Goal: Complete application form

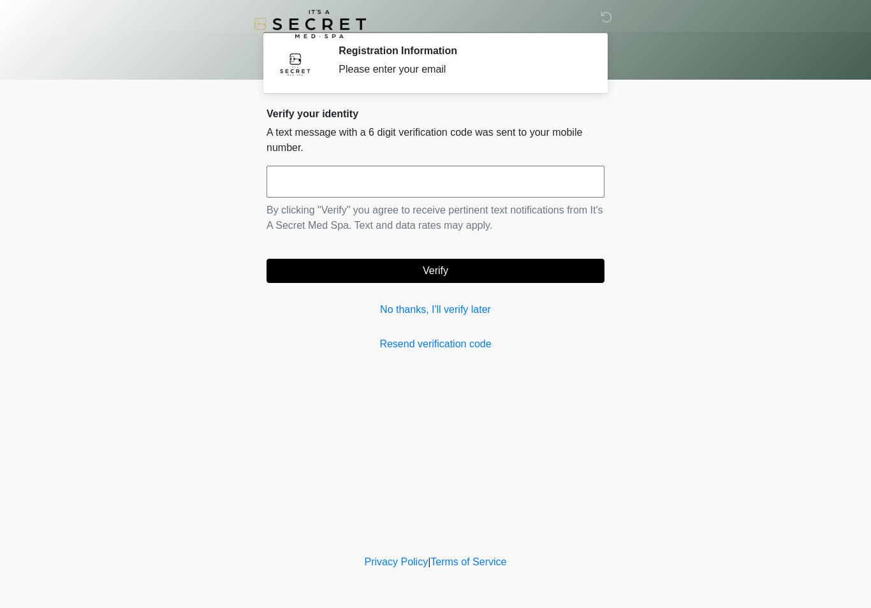
click at [455, 186] on input "text" at bounding box center [435, 182] width 338 height 32
type input "******"
click at [442, 274] on button "Verify" at bounding box center [435, 271] width 338 height 24
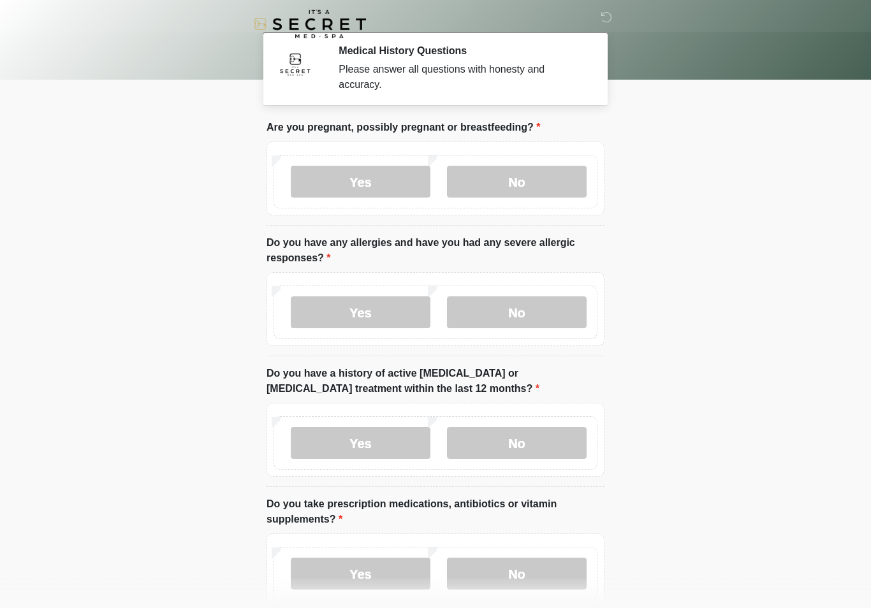
click at [553, 166] on label "No" at bounding box center [517, 182] width 140 height 32
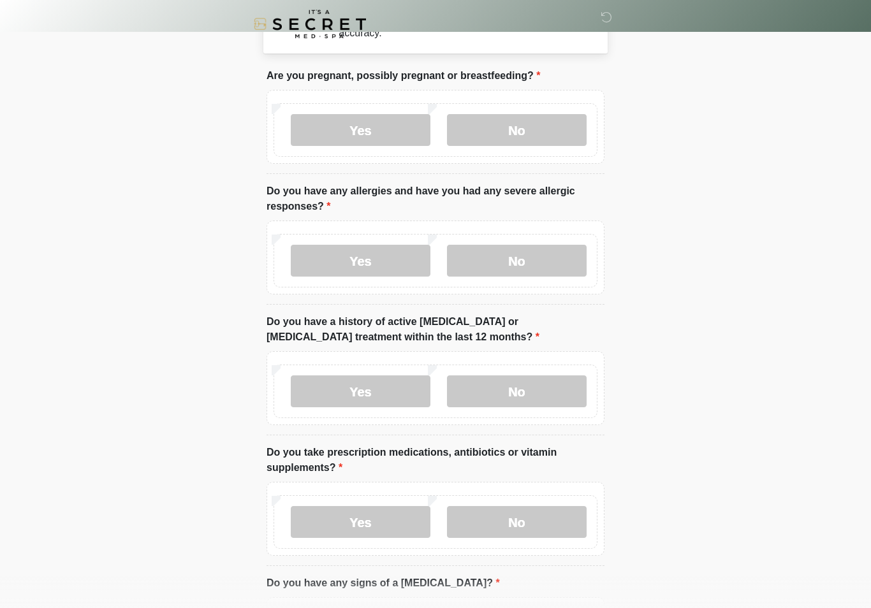
scroll to position [54, 0]
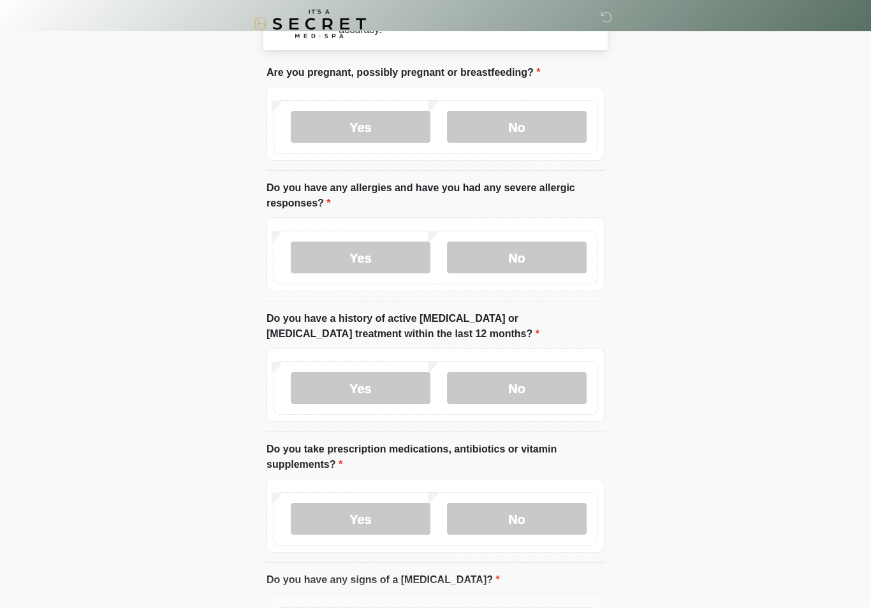
click at [386, 260] on label "Yes" at bounding box center [361, 258] width 140 height 32
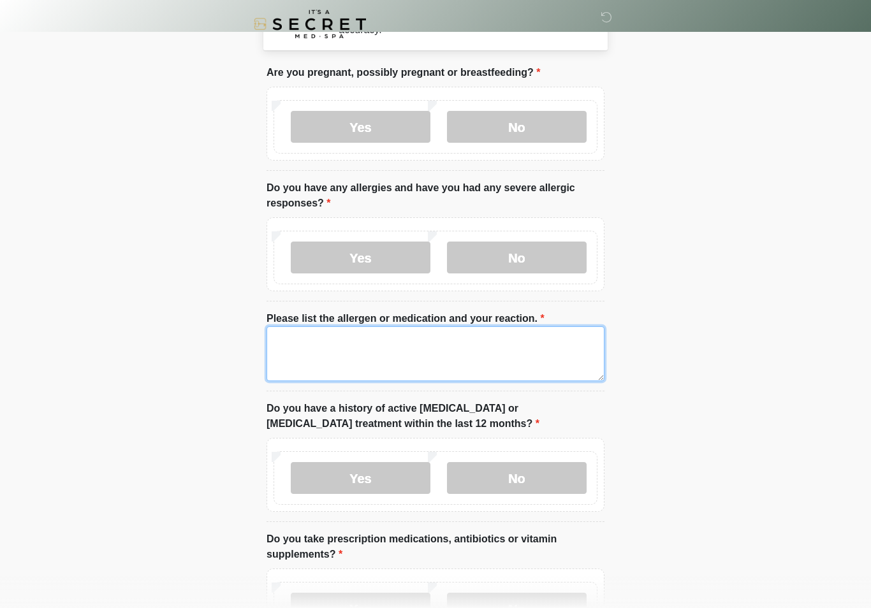
click at [485, 346] on textarea "Please list the allergen or medication and your reaction." at bounding box center [435, 353] width 338 height 55
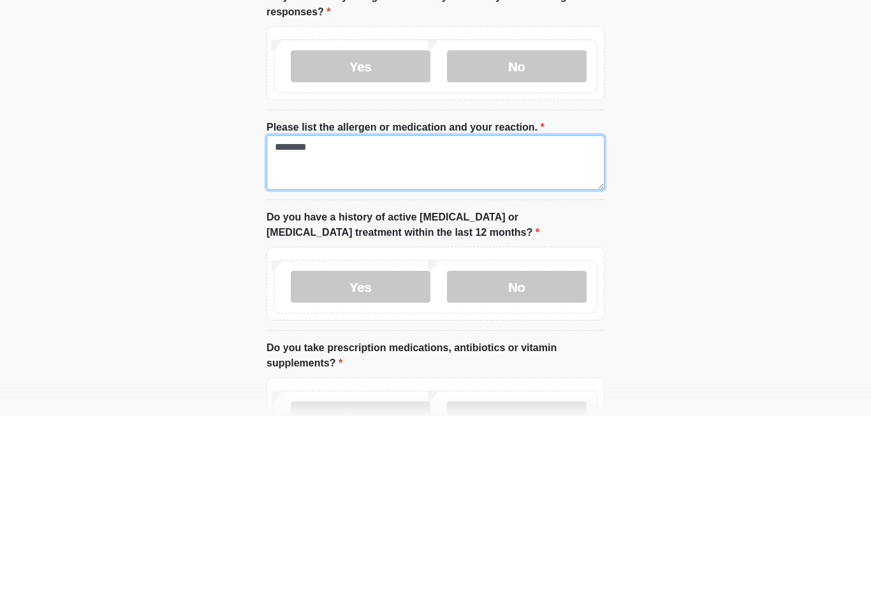
type textarea "********"
click at [775, 236] on body "‎ ‎ Medical History Questions Please answer all questions with honesty and accu…" at bounding box center [435, 250] width 871 height 608
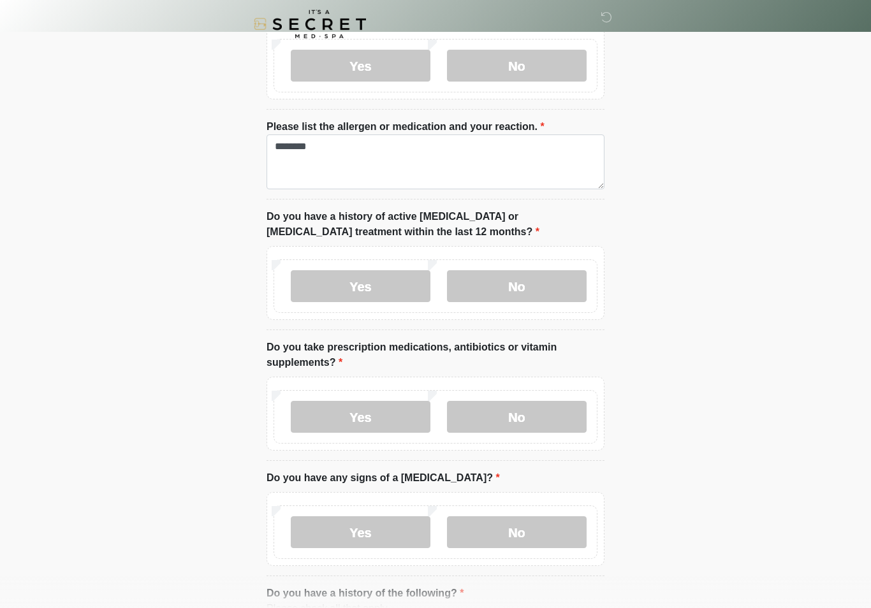
click at [567, 289] on label "No" at bounding box center [517, 286] width 140 height 32
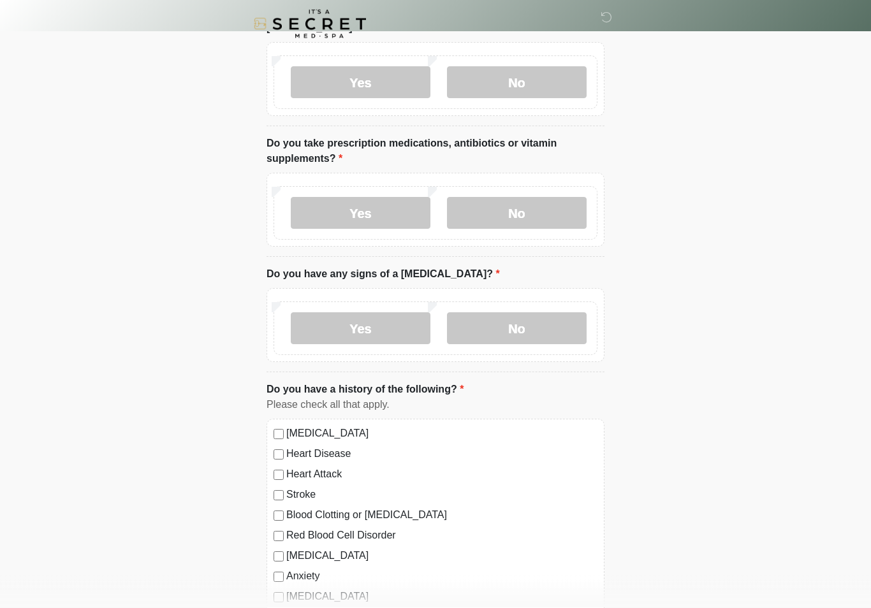
click at [397, 216] on label "Yes" at bounding box center [361, 214] width 140 height 32
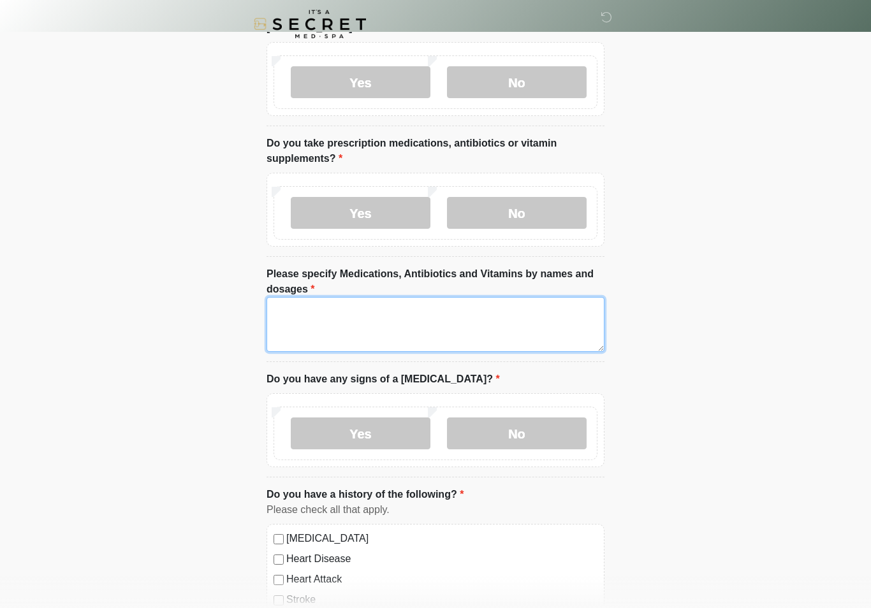
click at [498, 321] on textarea "Please specify Medications, Antibiotics and Vitamins by names and dosages" at bounding box center [435, 324] width 338 height 55
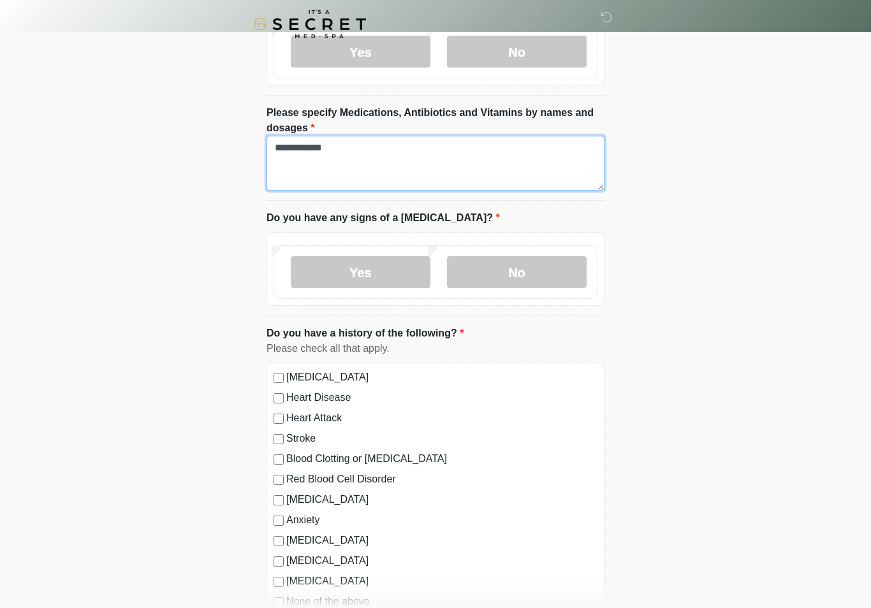
click at [530, 141] on textarea "**********" at bounding box center [435, 163] width 338 height 55
type textarea "**********"
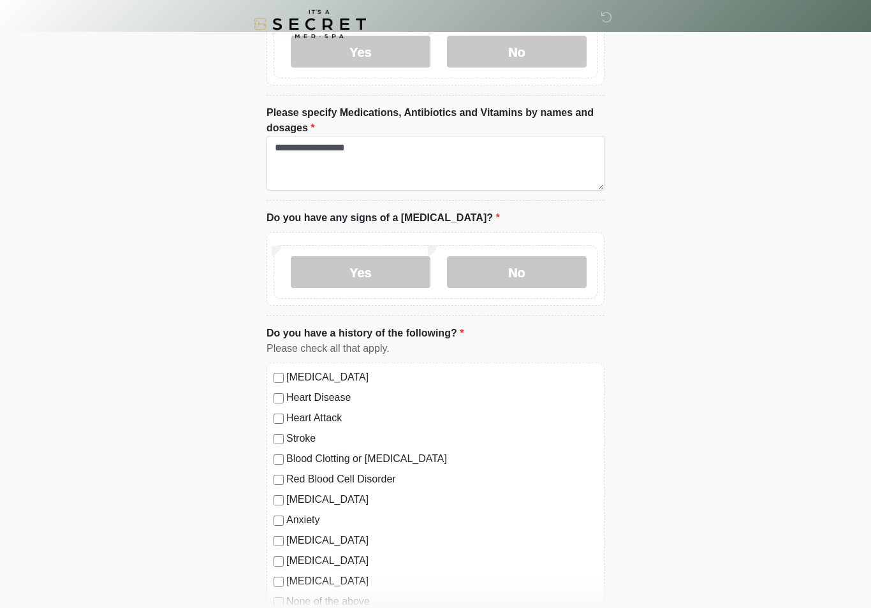
click at [544, 270] on label "No" at bounding box center [517, 272] width 140 height 32
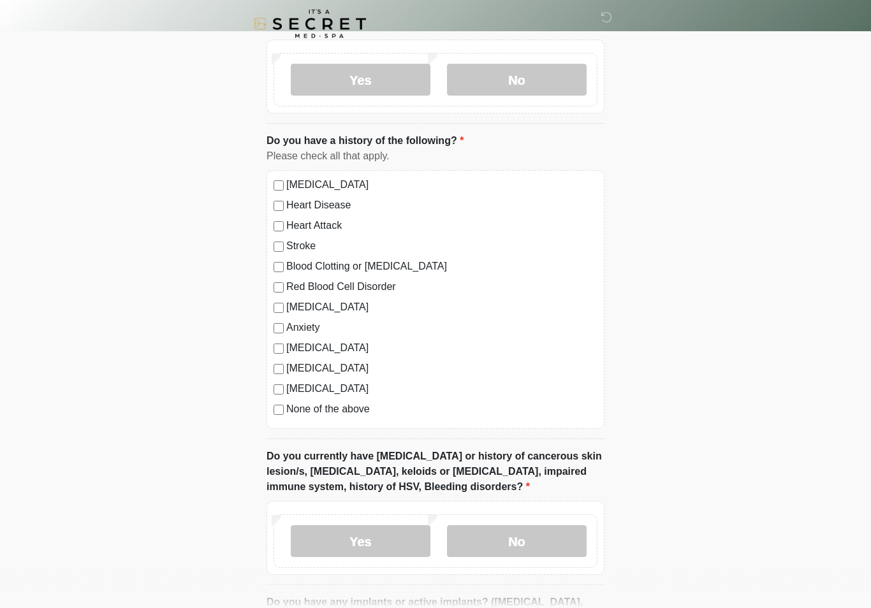
scroll to position [806, 0]
click at [327, 409] on label "None of the above" at bounding box center [441, 407] width 311 height 15
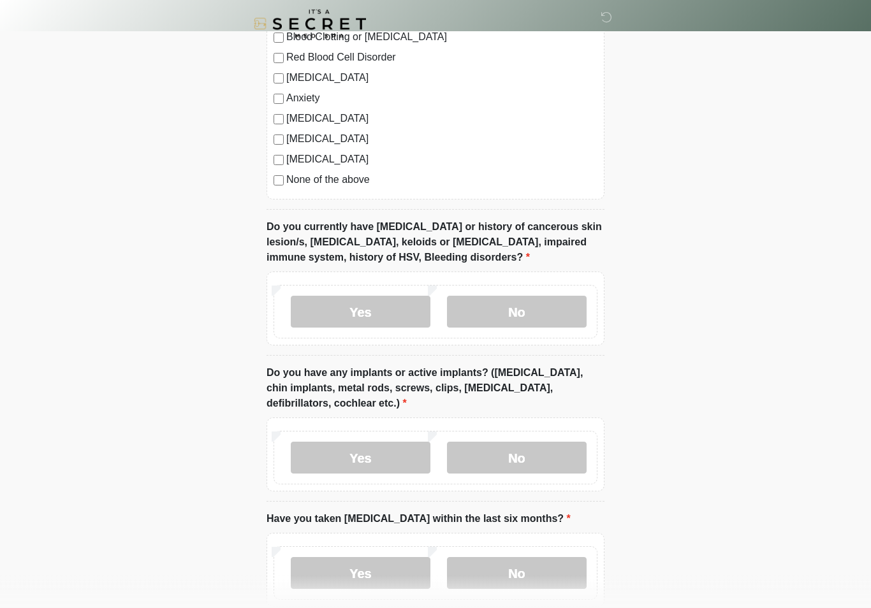
scroll to position [1037, 0]
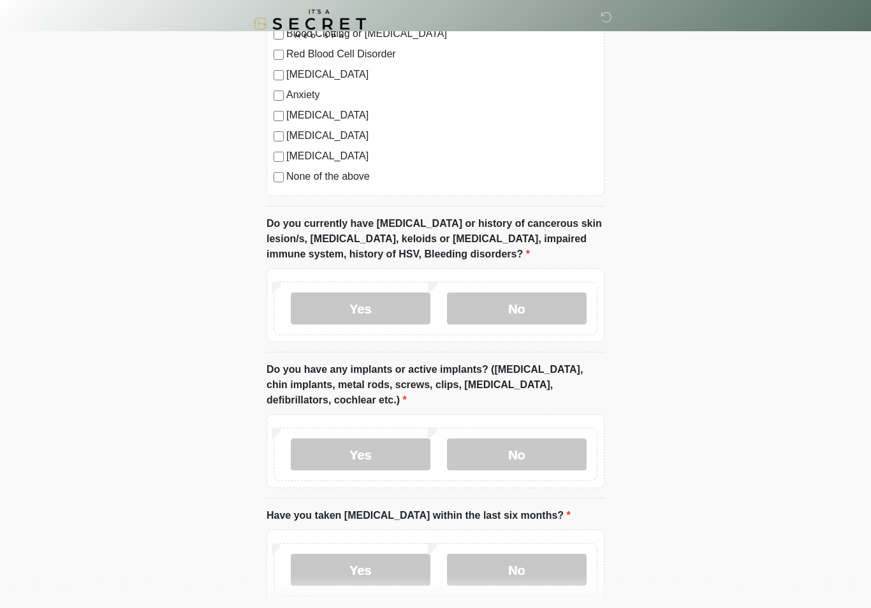
click at [527, 276] on div "Yes No" at bounding box center [435, 306] width 338 height 74
click at [560, 321] on label "No" at bounding box center [517, 309] width 140 height 32
click at [562, 439] on label "No" at bounding box center [517, 455] width 140 height 32
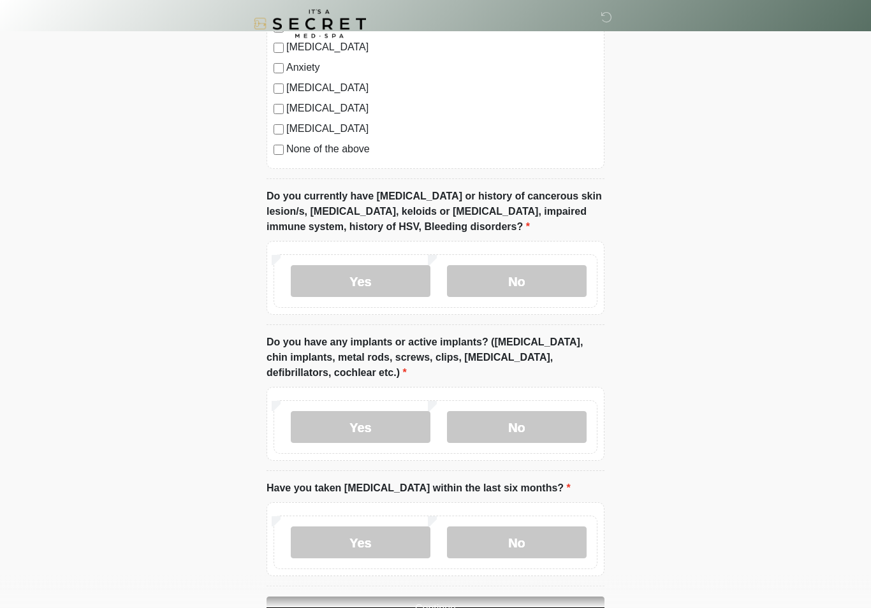
scroll to position [1123, 0]
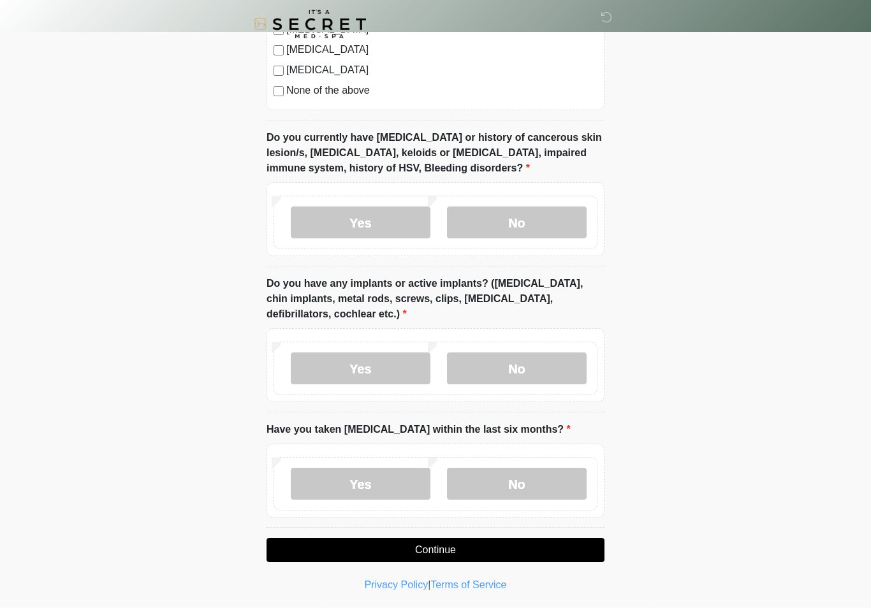
click at [560, 486] on label "No" at bounding box center [517, 484] width 140 height 32
click at [471, 548] on button "Continue" at bounding box center [435, 550] width 338 height 24
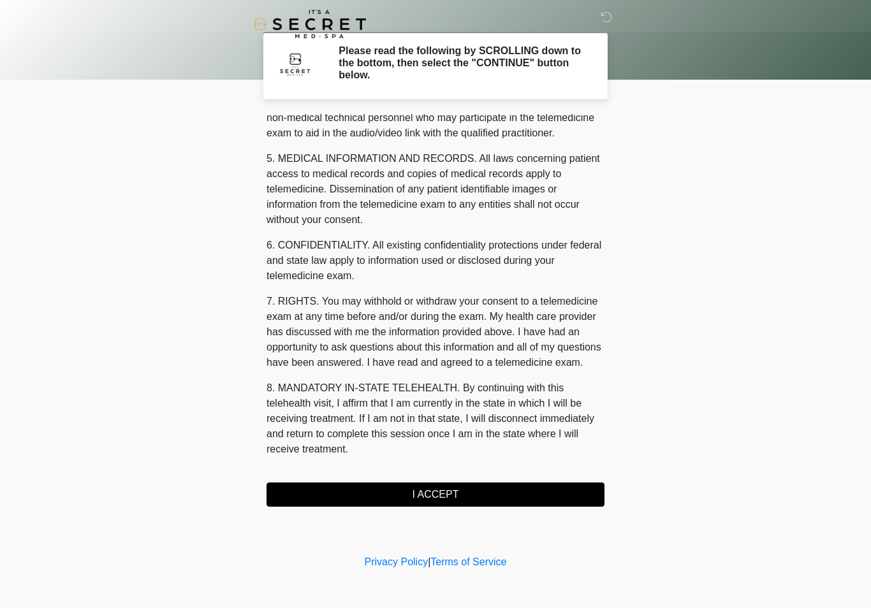
scroll to position [386, 0]
click at [511, 497] on button "I ACCEPT" at bounding box center [435, 495] width 338 height 24
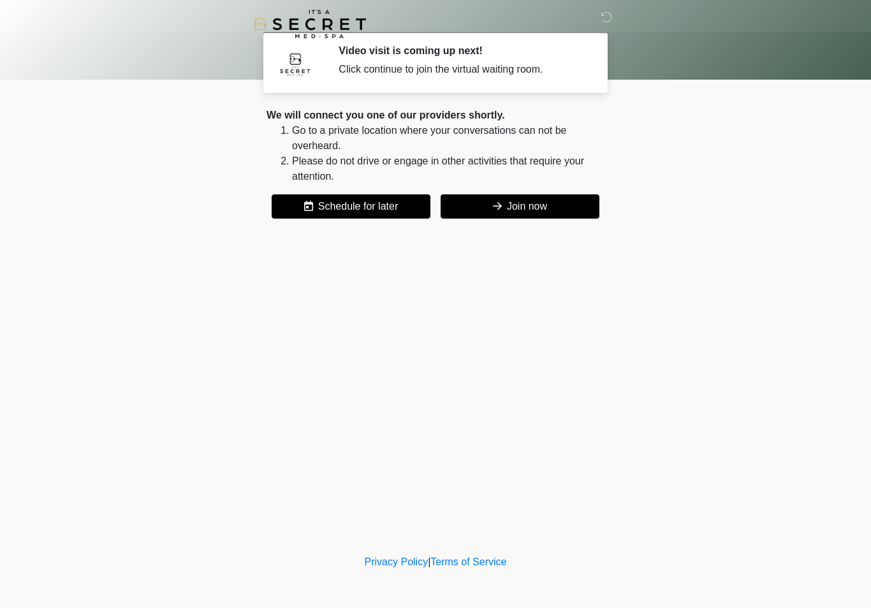
click at [551, 203] on button "Join now" at bounding box center [520, 206] width 159 height 24
